Goal: Task Accomplishment & Management: Complete application form

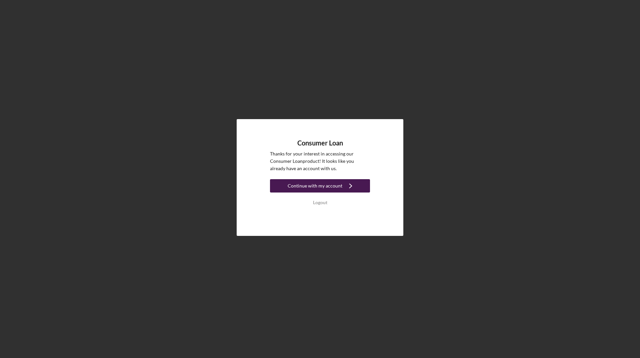
click at [328, 187] on div "Continue with my account" at bounding box center [315, 185] width 55 height 13
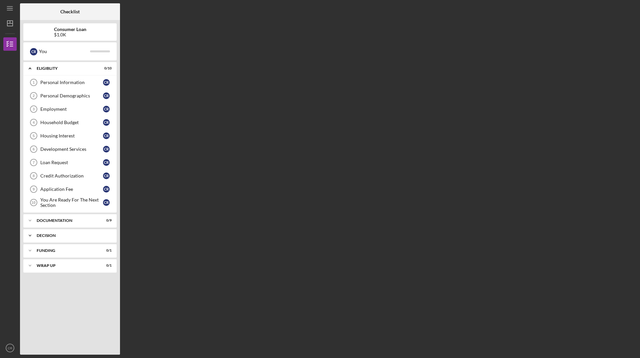
click at [53, 240] on div "Icon/Expander Decision 0 / 1" at bounding box center [69, 235] width 93 height 13
click at [59, 250] on div "Pre-Approval Phase" at bounding box center [71, 249] width 63 height 5
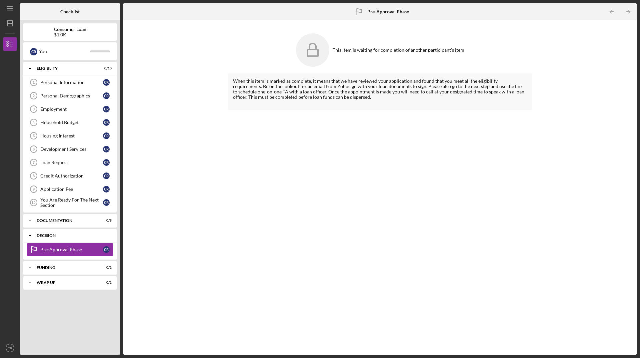
click at [58, 236] on div "Decision" at bounding box center [73, 235] width 72 height 4
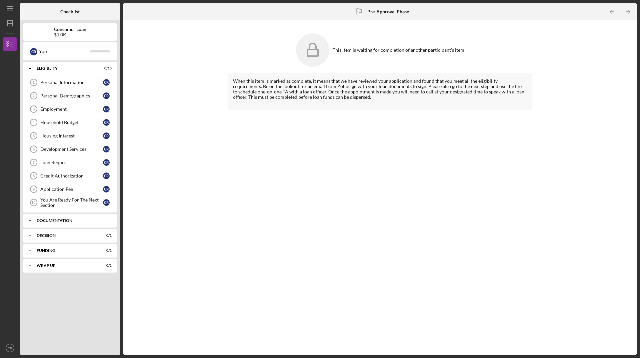
click at [60, 220] on div "Documentation" at bounding box center [73, 220] width 72 height 4
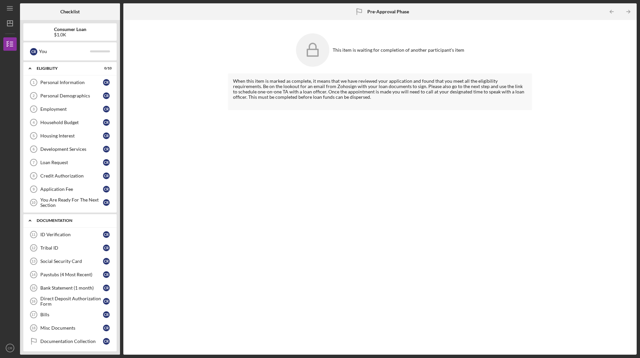
click at [65, 219] on div "Documentation" at bounding box center [73, 220] width 72 height 4
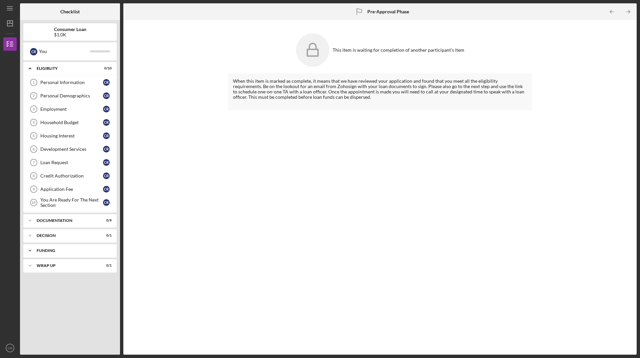
click at [49, 251] on div "Funding" at bounding box center [73, 250] width 72 height 4
click at [52, 273] on div "Transfer Funds Transfer Funds C R" at bounding box center [69, 266] width 93 height 17
click at [54, 264] on div "Transfer Funds" at bounding box center [71, 264] width 63 height 5
